Goal: Task Accomplishment & Management: Manage account settings

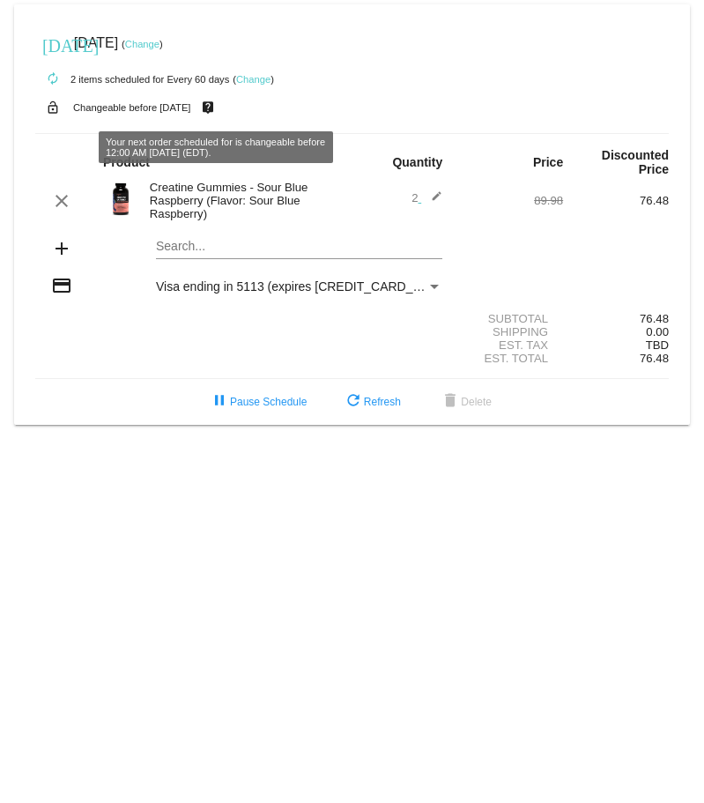
click at [255, 76] on link "Change" at bounding box center [253, 79] width 34 height 11
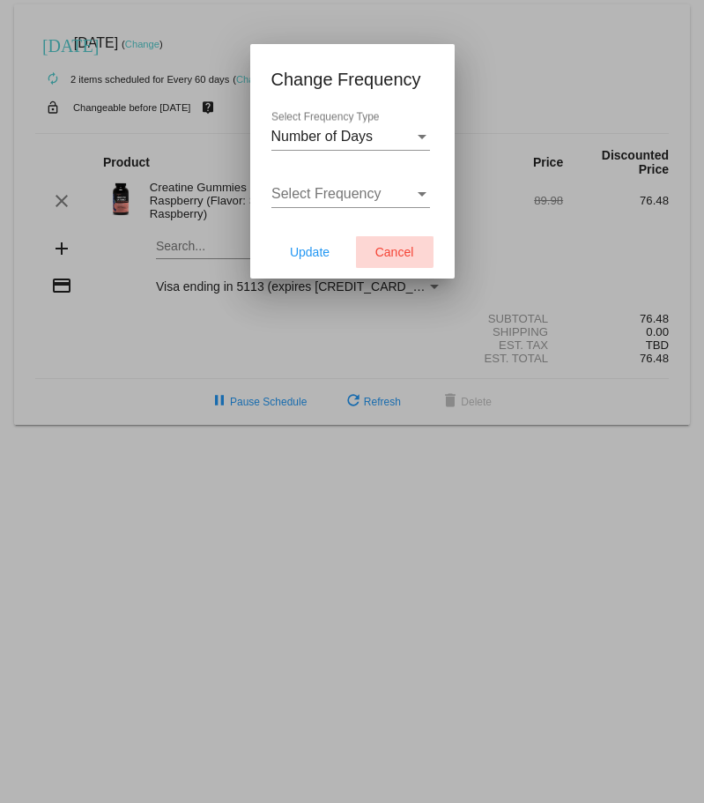
click at [382, 259] on span "Cancel" at bounding box center [394, 252] width 39 height 14
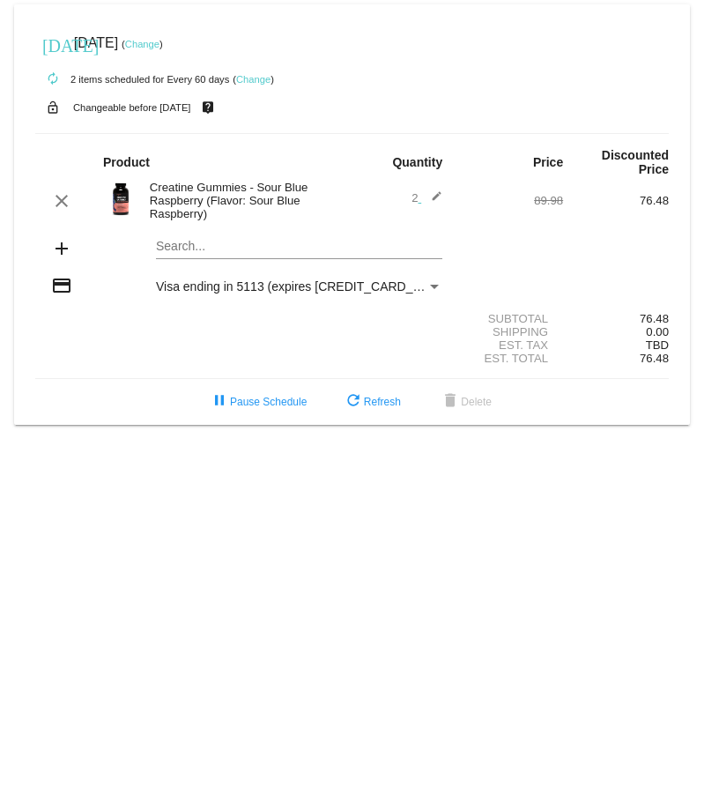
click at [244, 285] on span "Visa ending in 5113 (expires [CREDIT_CARD_DATA])" at bounding box center [303, 286] width 295 height 14
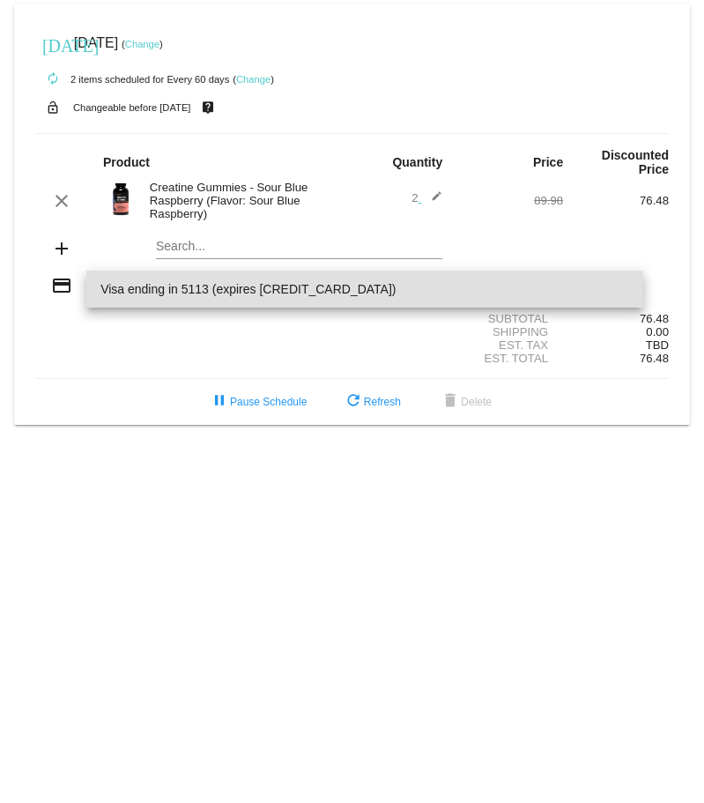
click at [64, 362] on div at bounding box center [352, 401] width 704 height 803
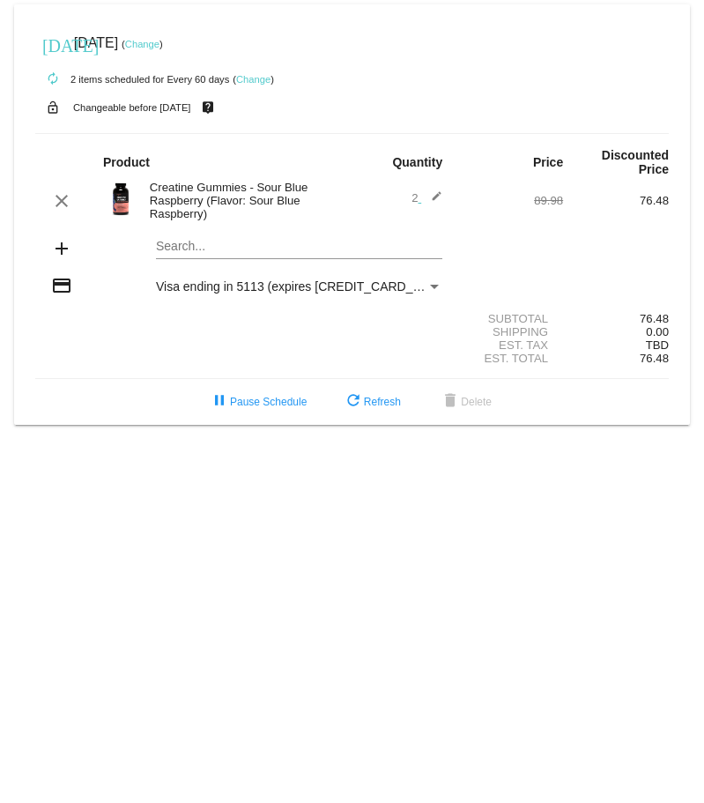
click at [159, 42] on link "Change" at bounding box center [142, 44] width 34 height 11
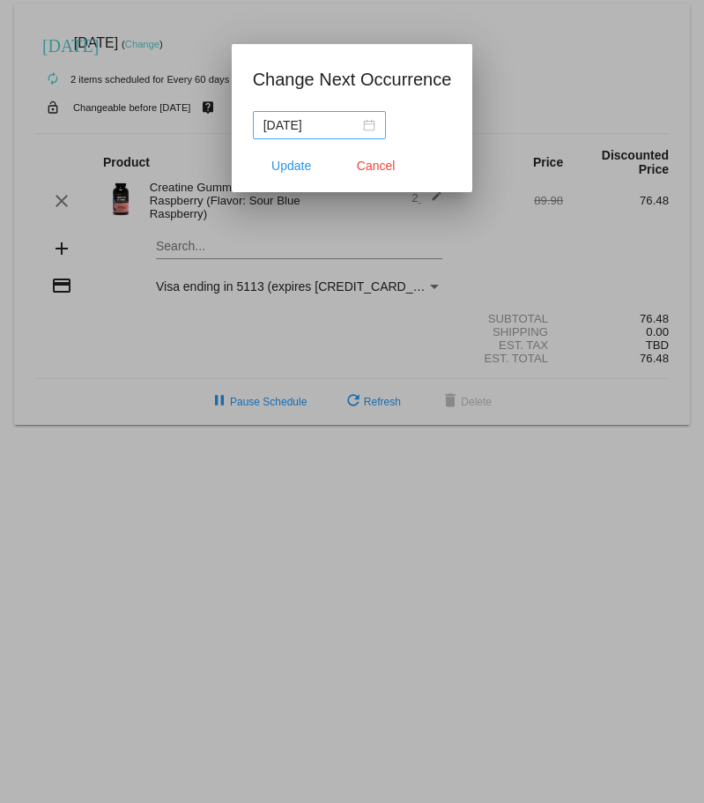
click at [366, 122] on div "[DATE]" at bounding box center [319, 124] width 112 height 19
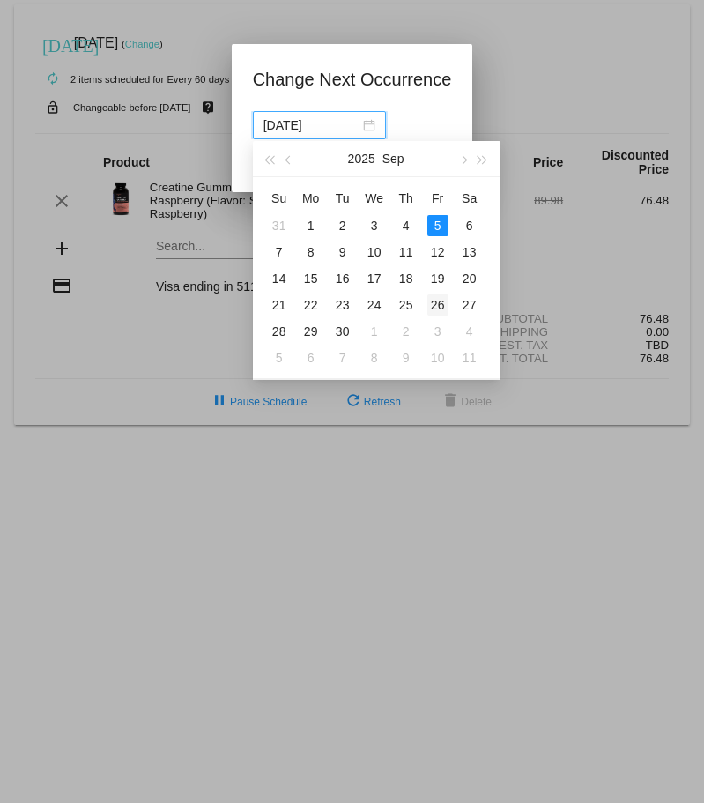
click at [443, 297] on div "26" at bounding box center [437, 304] width 21 height 21
type input "[DATE]"
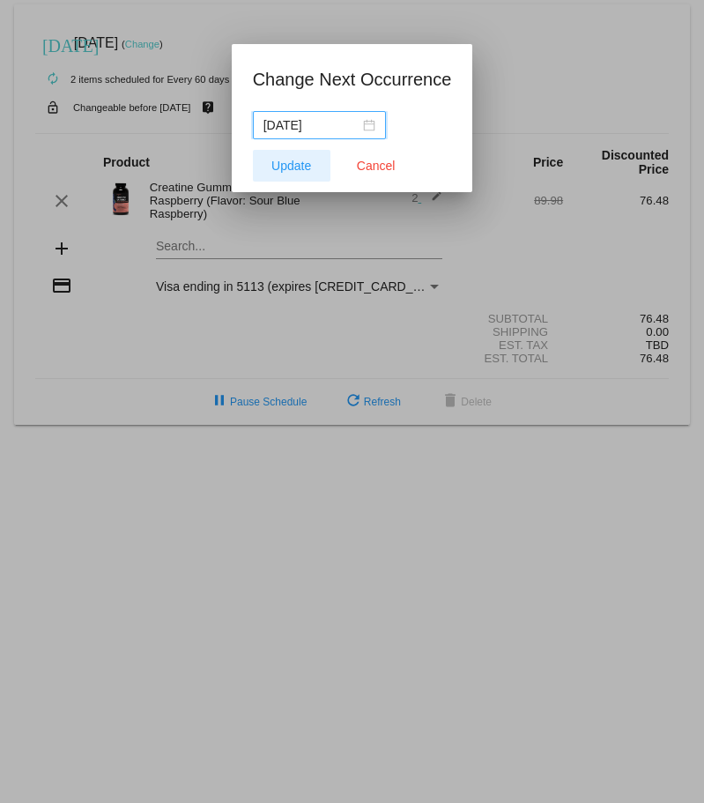
click at [284, 167] on span "Update" at bounding box center [291, 166] width 40 height 14
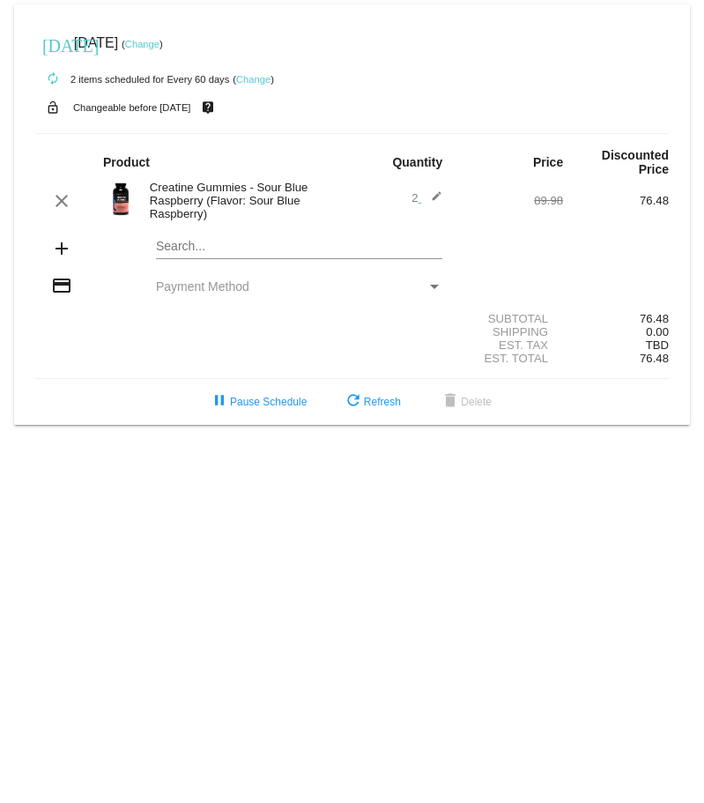
click at [263, 79] on link "Change" at bounding box center [253, 79] width 34 height 11
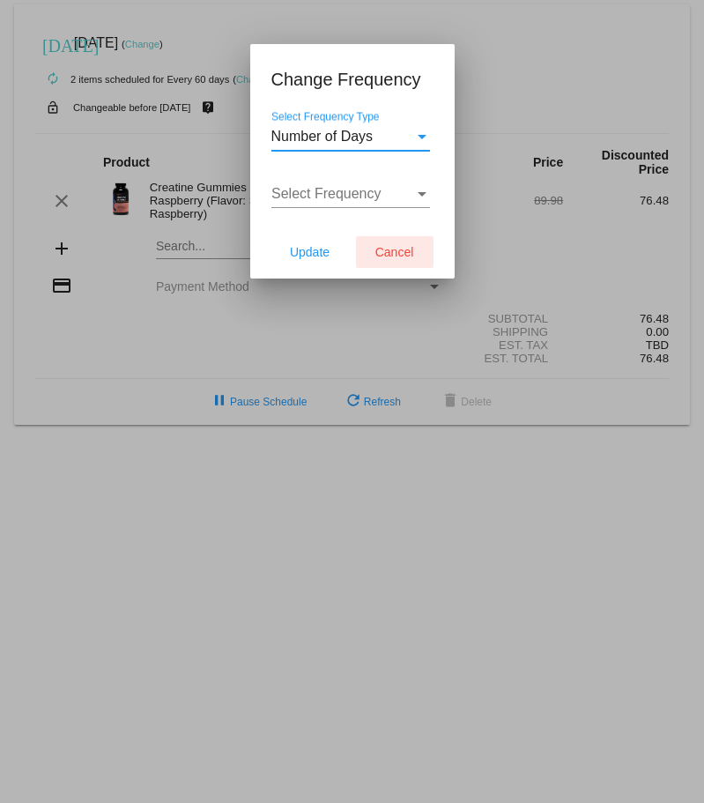
click at [381, 259] on span "Cancel" at bounding box center [394, 252] width 39 height 14
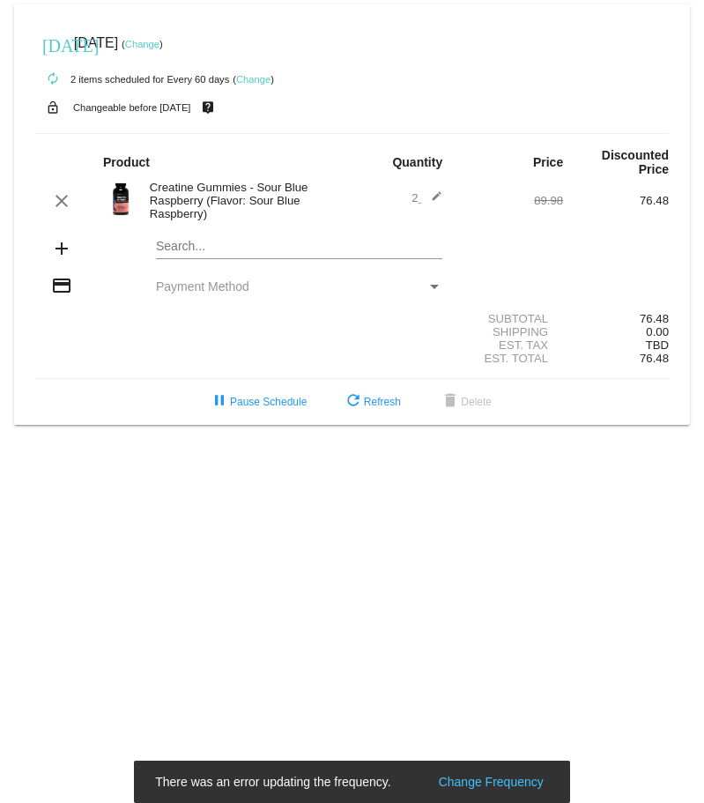
click at [129, 196] on img at bounding box center [120, 198] width 35 height 35
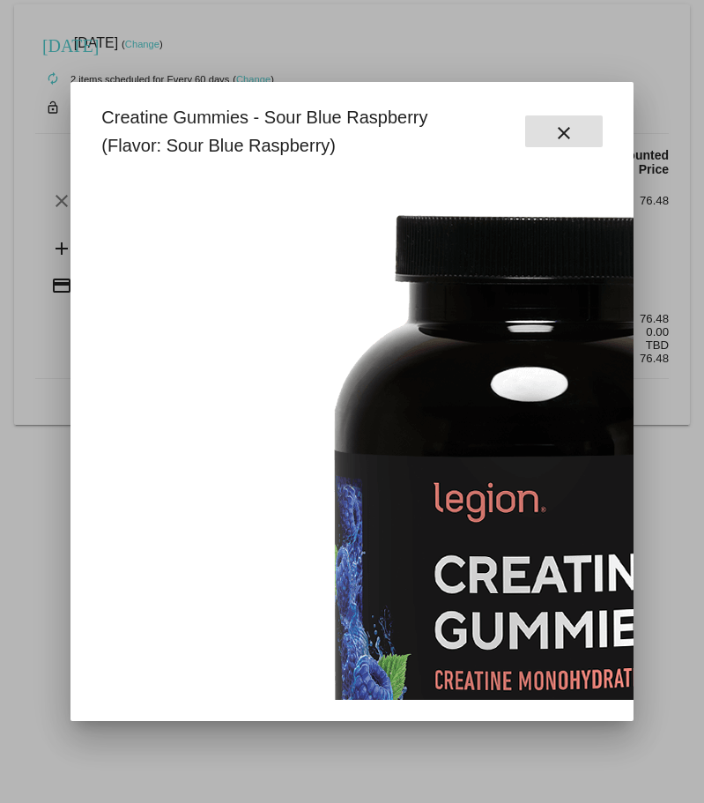
click at [563, 135] on mat-icon "close" at bounding box center [563, 132] width 21 height 21
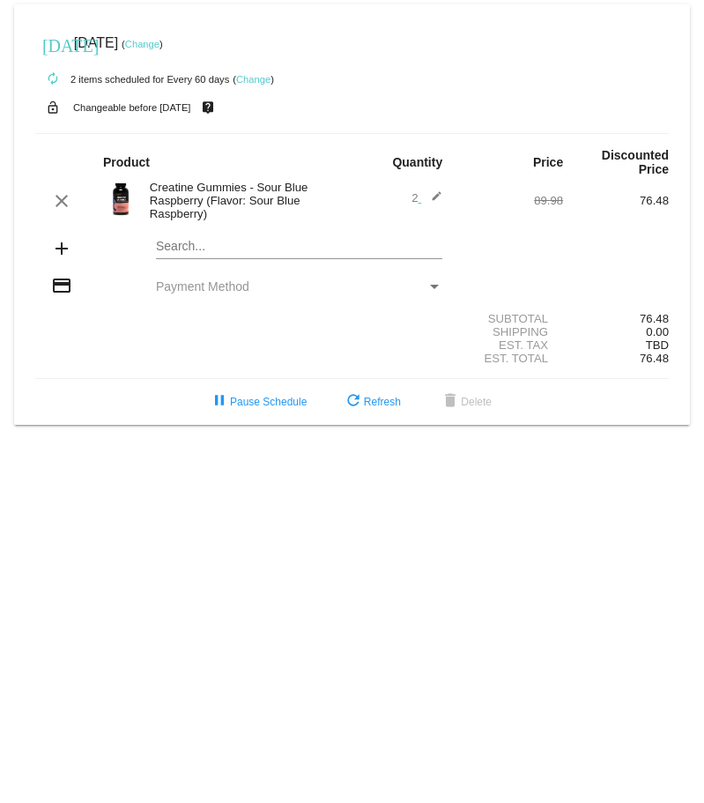
click at [440, 201] on mat-icon "edit" at bounding box center [431, 200] width 21 height 21
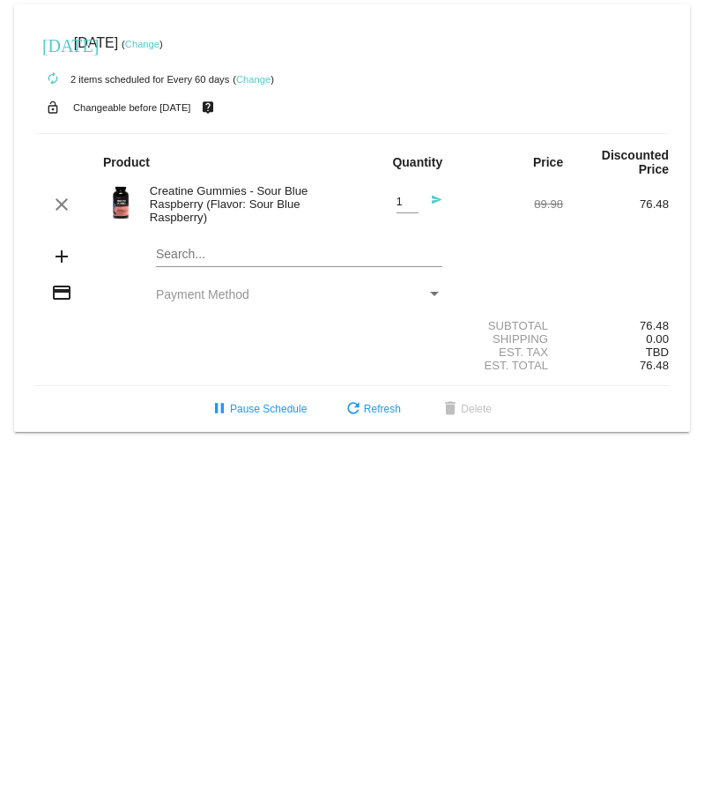
type input "1"
click at [411, 207] on input "1" at bounding box center [407, 202] width 22 height 13
click at [434, 204] on mat-icon "send" at bounding box center [431, 204] width 21 height 21
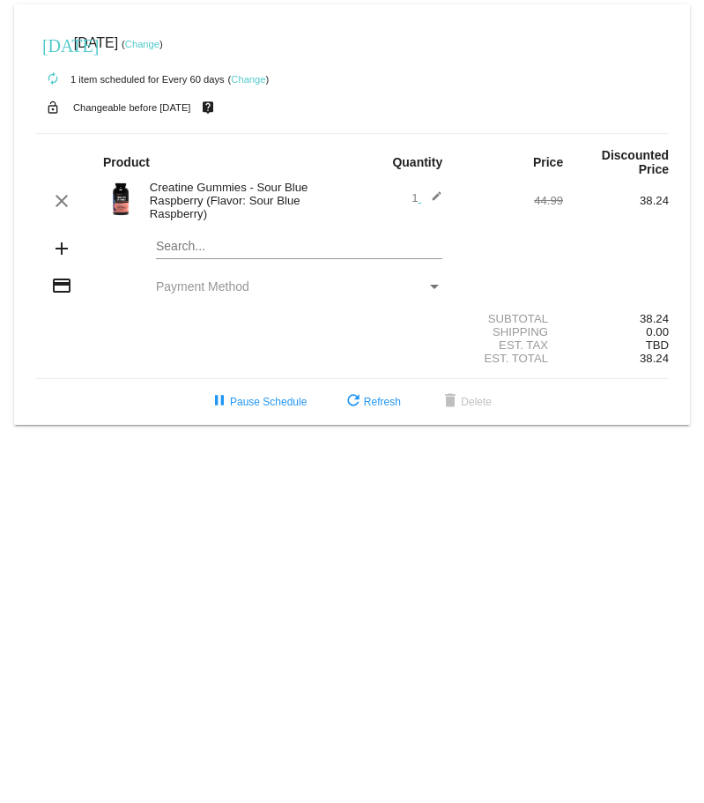
click at [159, 41] on link "Change" at bounding box center [142, 44] width 34 height 11
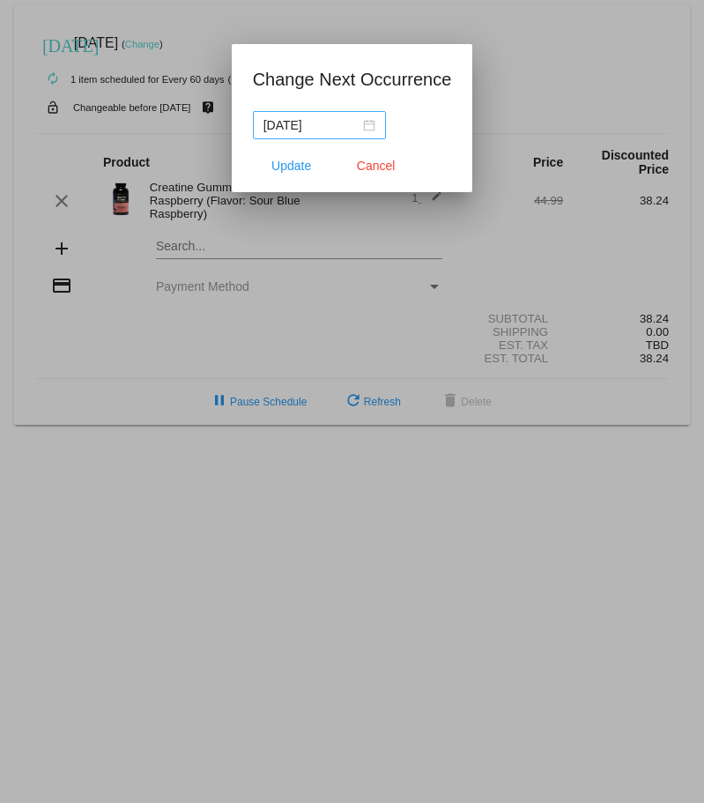
click at [366, 130] on div "[DATE]" at bounding box center [319, 124] width 112 height 19
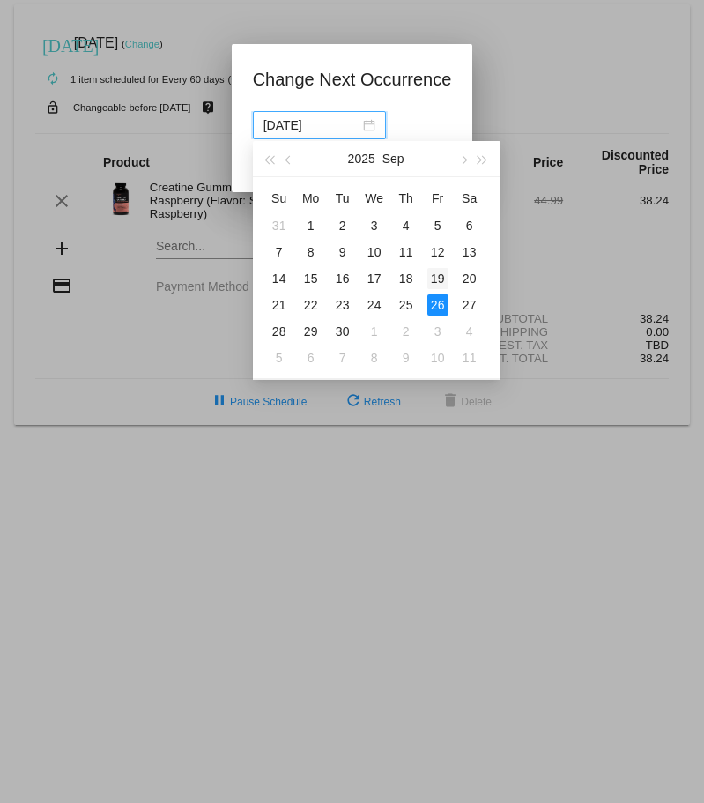
click at [440, 275] on div "19" at bounding box center [437, 278] width 21 height 21
type input "2025-09-19"
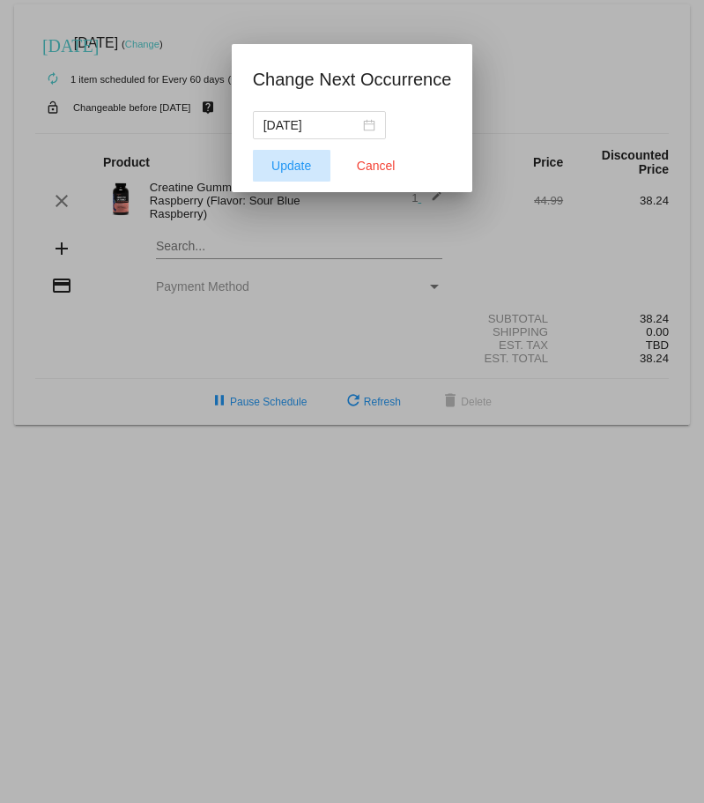
click at [295, 160] on span "Update" at bounding box center [291, 166] width 40 height 14
